Goal: Navigation & Orientation: Go to known website

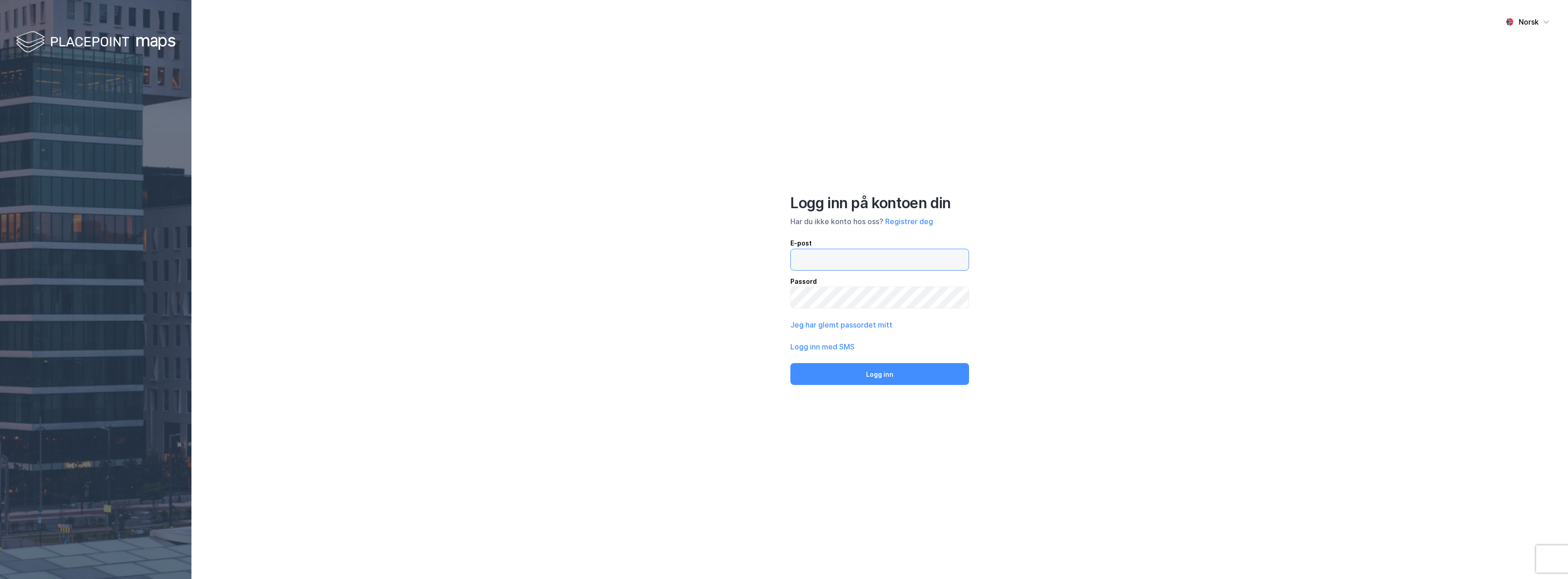
click at [811, 259] on input "email" at bounding box center [879, 260] width 178 height 21
type input "[EMAIL_ADDRESS][DOMAIN_NAME]"
click at [790, 363] on button "Logg inn" at bounding box center [879, 374] width 179 height 22
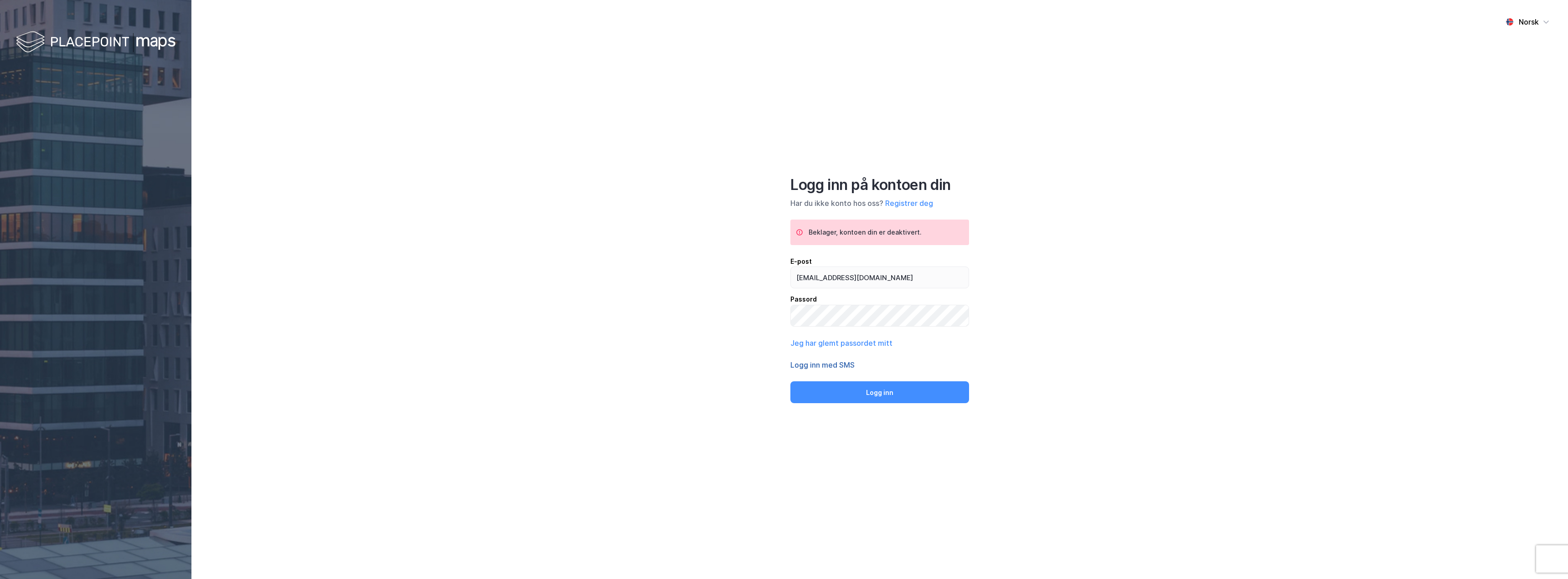
click at [819, 366] on button "Logg inn med SMS" at bounding box center [822, 365] width 65 height 11
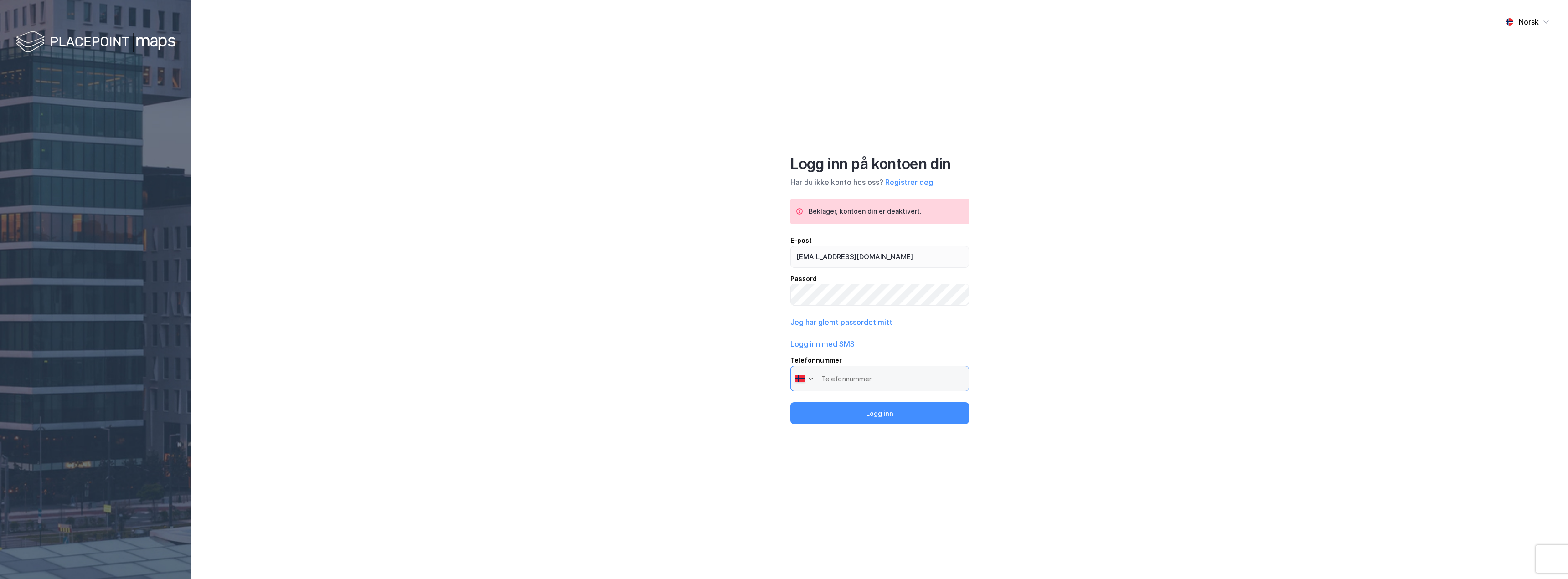
click at [838, 376] on input "Telefonnummer Phone" at bounding box center [879, 378] width 179 height 25
click at [864, 376] on input "Telefonnummer Phone" at bounding box center [879, 378] width 179 height 25
drag, startPoint x: 864, startPoint y: 379, endPoint x: 810, endPoint y: 377, distance: 54.0
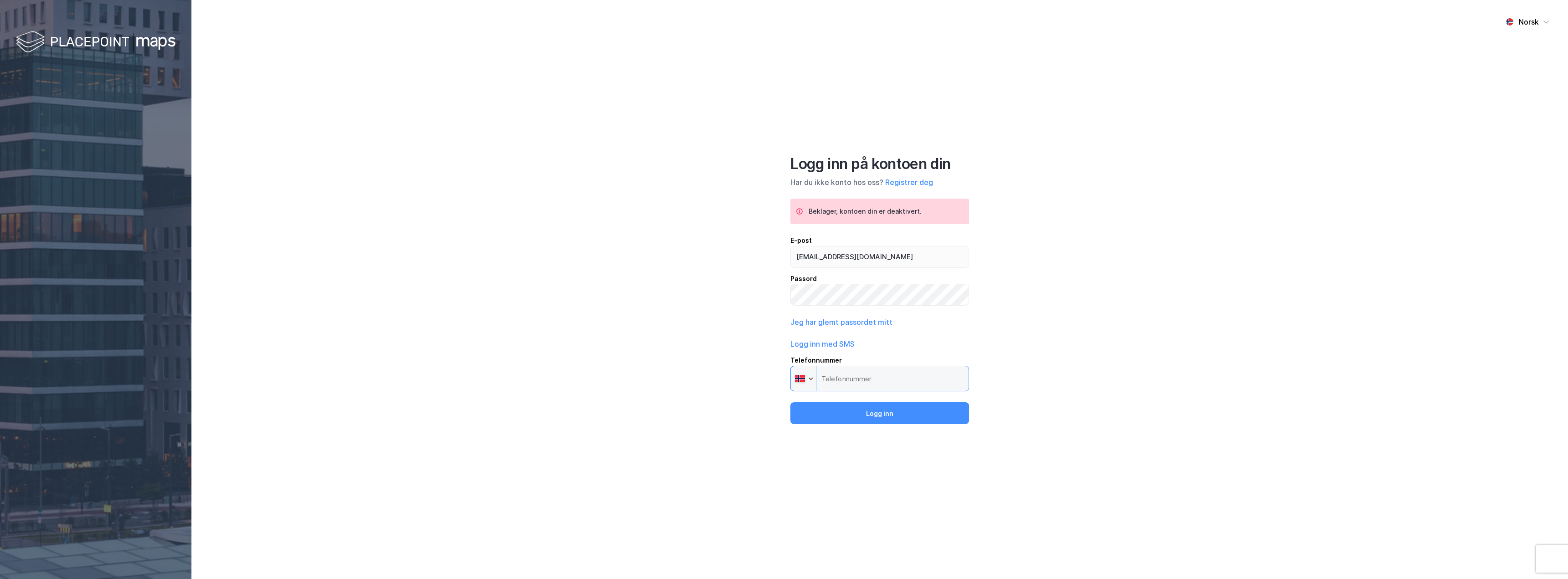
click at [810, 377] on div "Phone" at bounding box center [879, 378] width 179 height 25
click at [810, 377] on input "Telefonnummer Phone" at bounding box center [879, 378] width 179 height 25
click at [841, 379] on input "Telefonnummer Phone" at bounding box center [879, 378] width 179 height 25
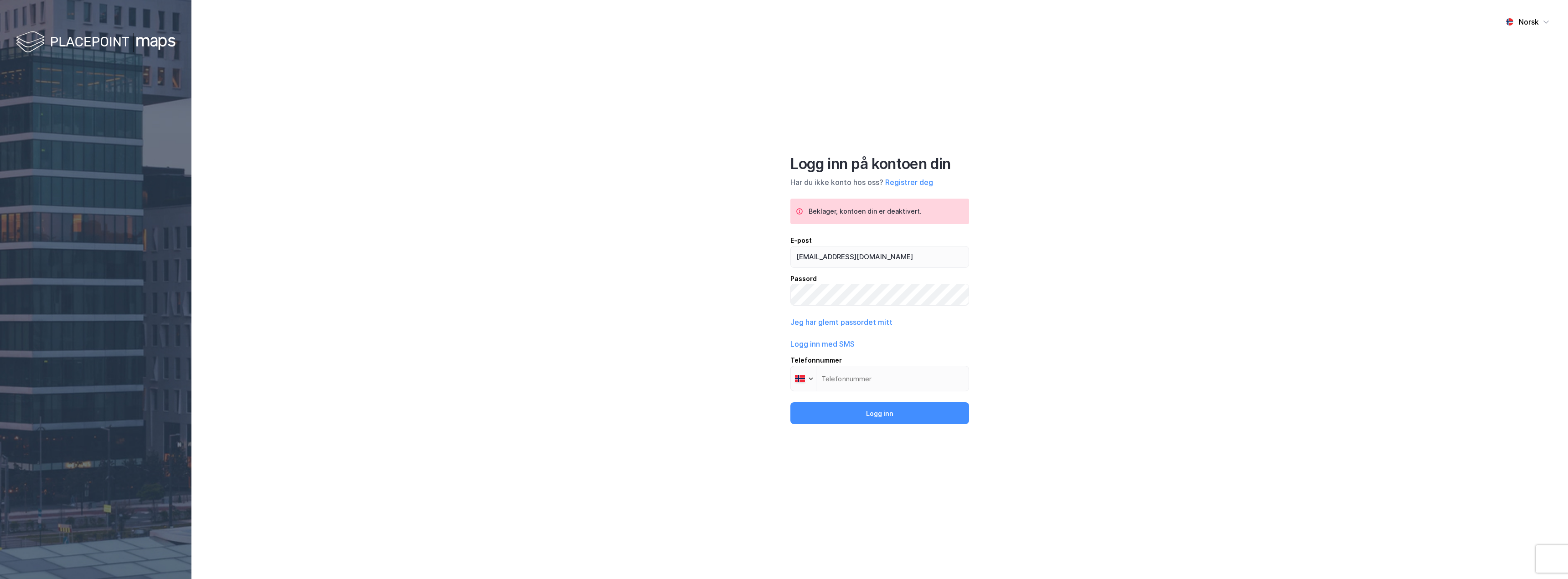
click at [1200, 328] on div "Norsk Logg inn på kontoen din Har du ikke konto hos oss? Registrer deg Beklager…" at bounding box center [880, 289] width 1376 height 579
click at [902, 386] on input "Telefonnummer Phone" at bounding box center [879, 378] width 179 height 25
click at [906, 260] on input "[EMAIL_ADDRESS][DOMAIN_NAME]" at bounding box center [879, 257] width 178 height 21
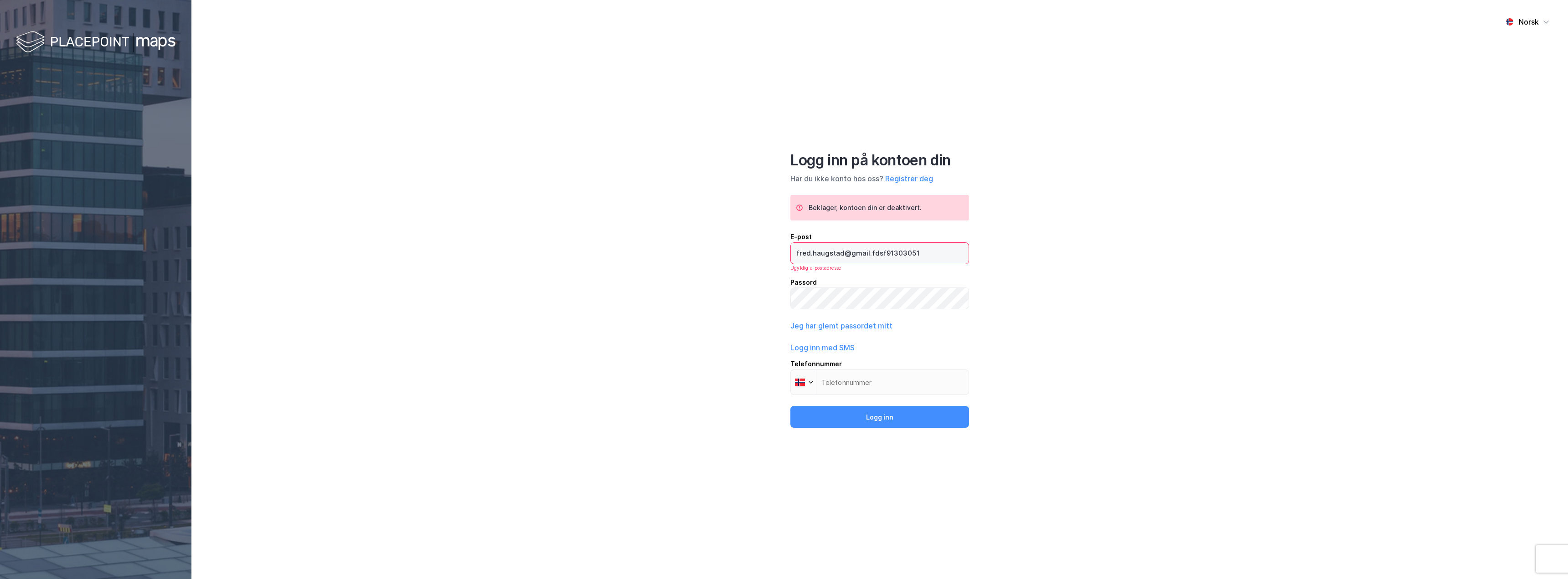
type input "fred.haugstad@gmail.fdsf91303051"
click at [862, 386] on input "Telefonnummer Phone" at bounding box center [879, 382] width 179 height 25
paste input "tel"
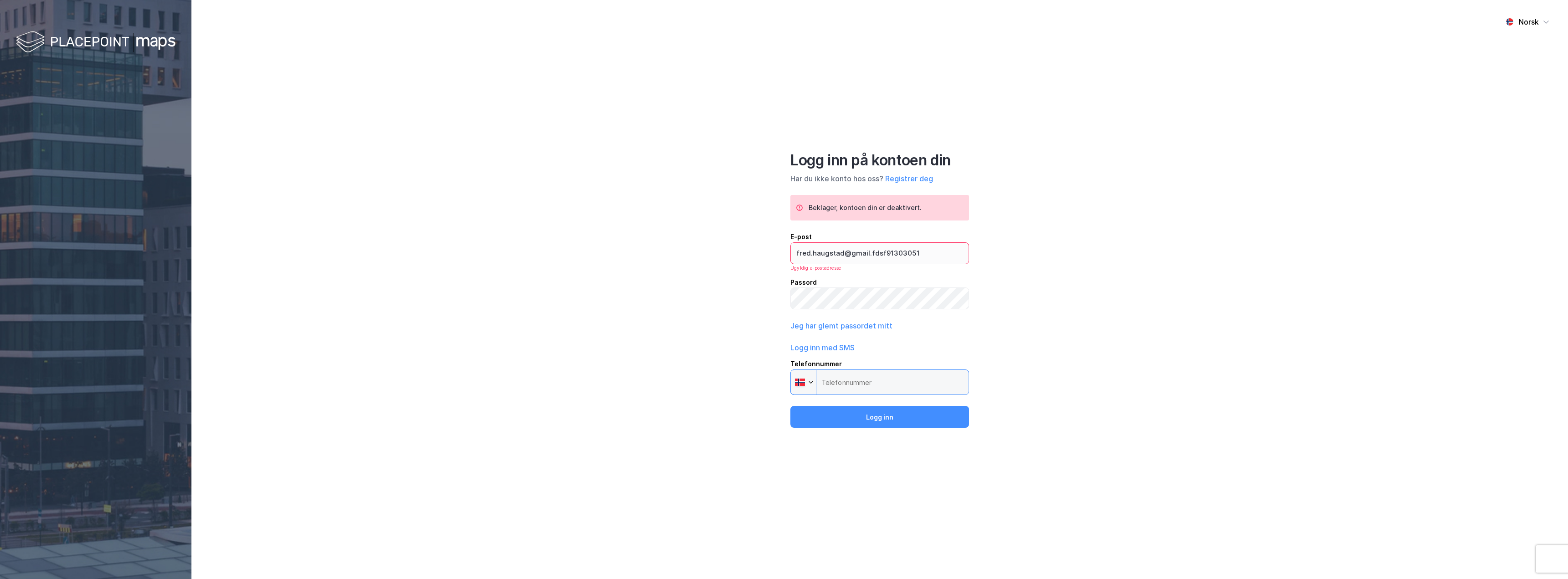
paste input "tel"
click at [856, 380] on input "Telefonnummer Phone" at bounding box center [879, 382] width 179 height 25
